Goal: Task Accomplishment & Management: Manage account settings

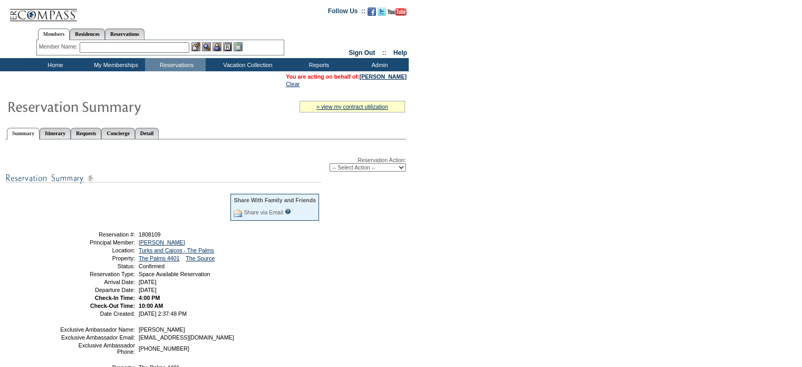
click at [398, 172] on div "Reservation Action: -- Select Action -- Modify Reservation Dates Modify Reserva…" at bounding box center [205, 302] width 401 height 314
click at [399, 168] on select "-- Select Action -- Modify Reservation Dates Modify Reservation Cost Modify Occ…" at bounding box center [368, 167] width 76 height 8
select select "CancelRes"
click at [330, 163] on select "-- Select Action -- Modify Reservation Dates Modify Reservation Cost Modify Occ…" at bounding box center [368, 167] width 76 height 8
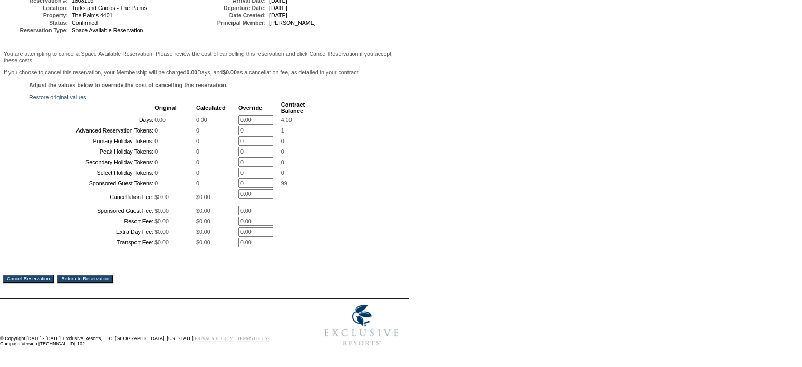
scroll to position [207, 0]
click at [36, 275] on input "Cancel Reservation" at bounding box center [28, 278] width 51 height 8
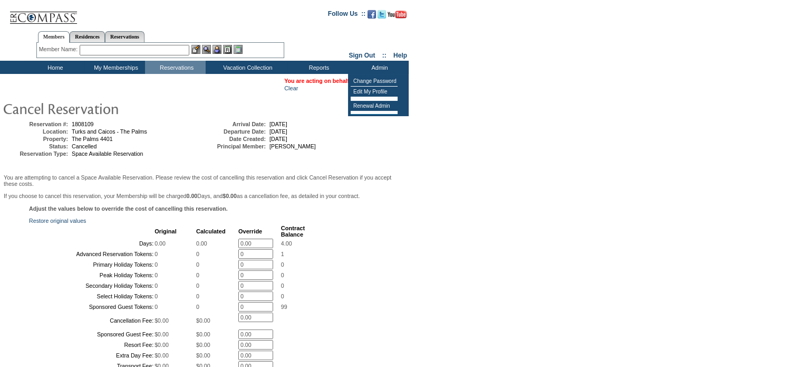
click at [500, 84] on form "Follow Us ::" at bounding box center [399, 239] width 798 height 472
click at [373, 80] on link "[PERSON_NAME]" at bounding box center [381, 81] width 47 height 6
